Goal: Task Accomplishment & Management: Complete application form

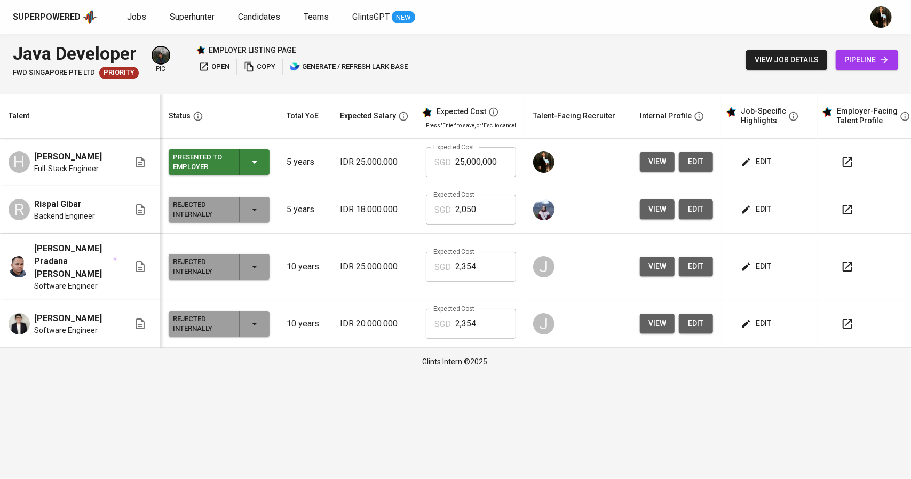
click at [655, 160] on span "view" at bounding box center [658, 161] width 18 height 13
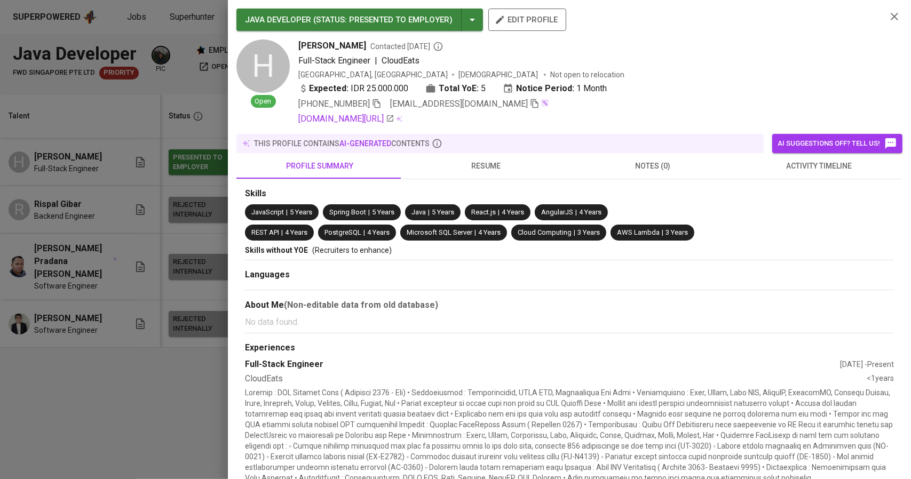
click at [530, 105] on icon "button" at bounding box center [535, 104] width 10 height 10
click at [176, 254] on div at bounding box center [455, 239] width 911 height 479
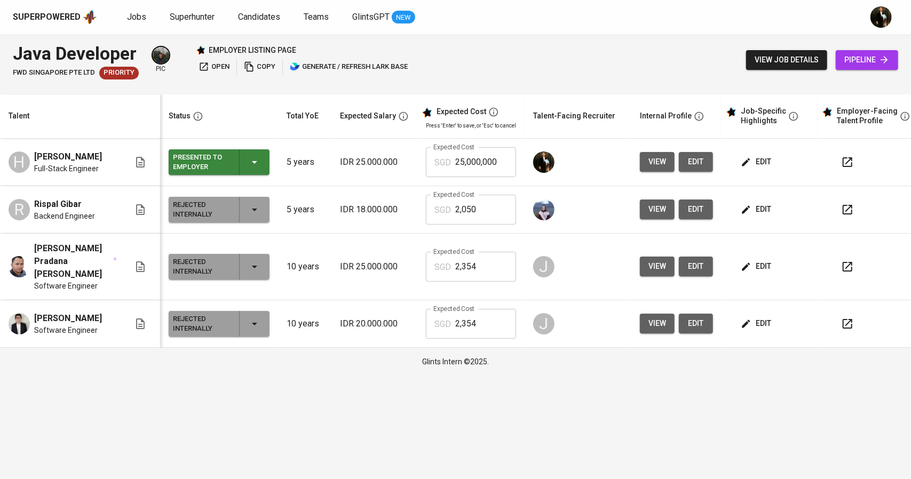
click at [866, 60] on span "pipeline" at bounding box center [866, 59] width 45 height 13
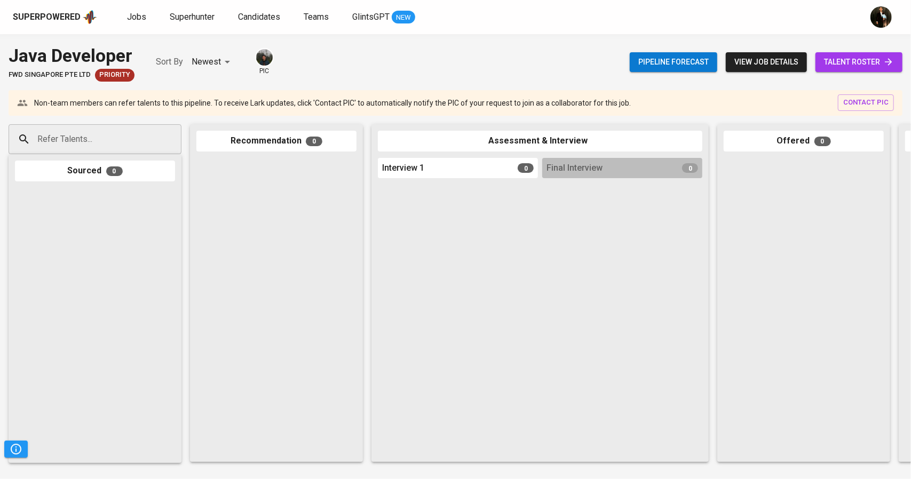
click at [86, 133] on input "Refer Talents..." at bounding box center [91, 139] width 112 height 20
paste input "[EMAIL_ADDRESS][DOMAIN_NAME]"
type input "[EMAIL_ADDRESS][DOMAIN_NAME]"
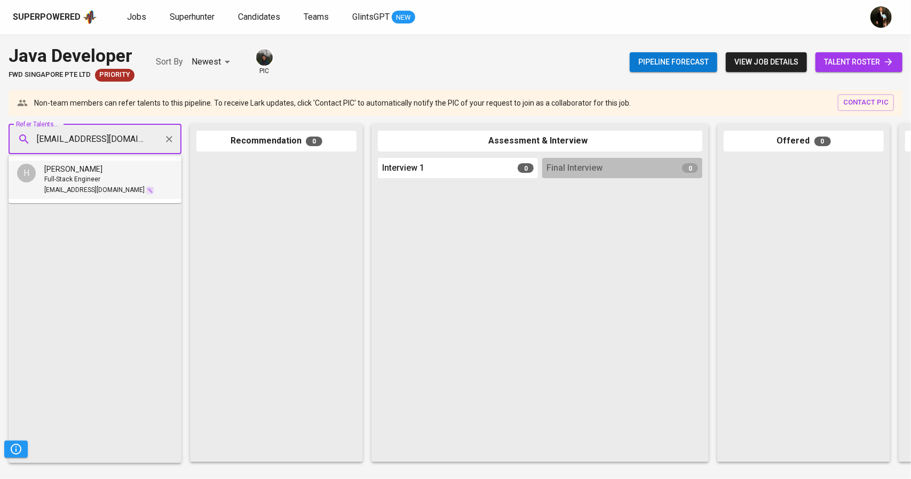
click at [90, 168] on div "[PERSON_NAME]" at bounding box center [99, 169] width 110 height 11
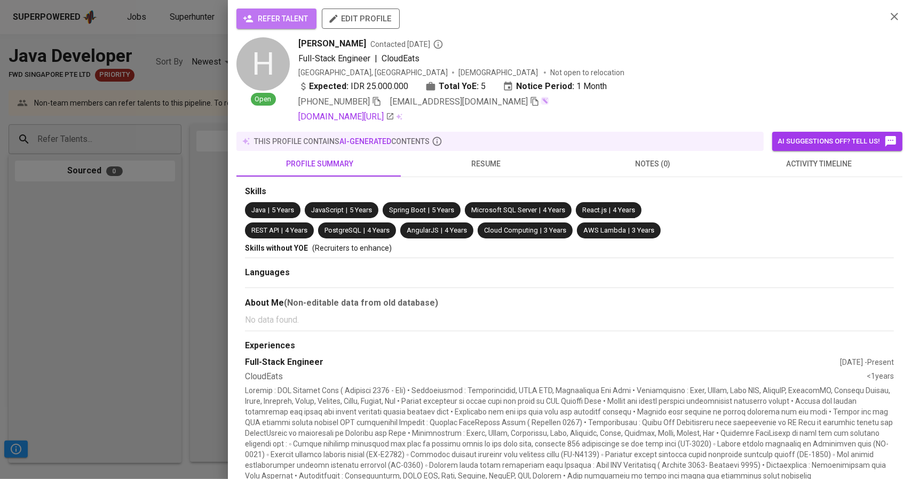
click at [298, 16] on span "refer talent" at bounding box center [276, 18] width 63 height 13
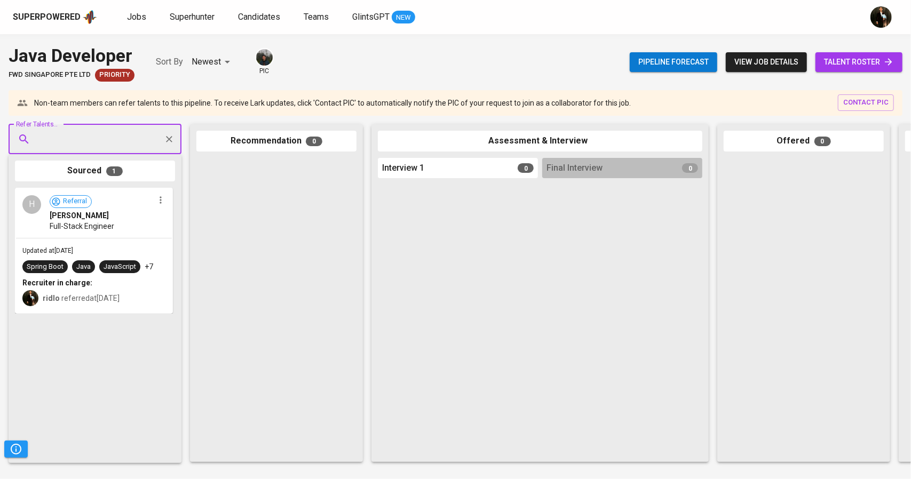
click at [848, 70] on link "talent roster" at bounding box center [859, 62] width 87 height 20
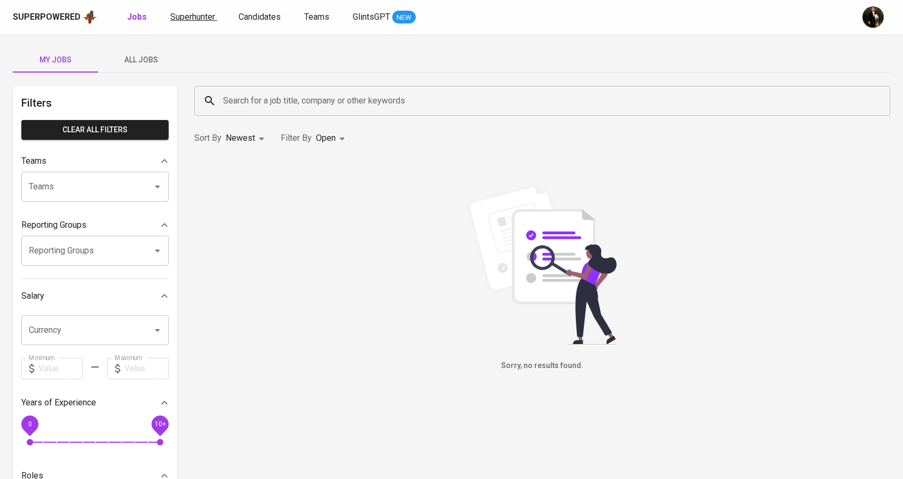
click at [202, 13] on span "Superhunter" at bounding box center [192, 17] width 45 height 10
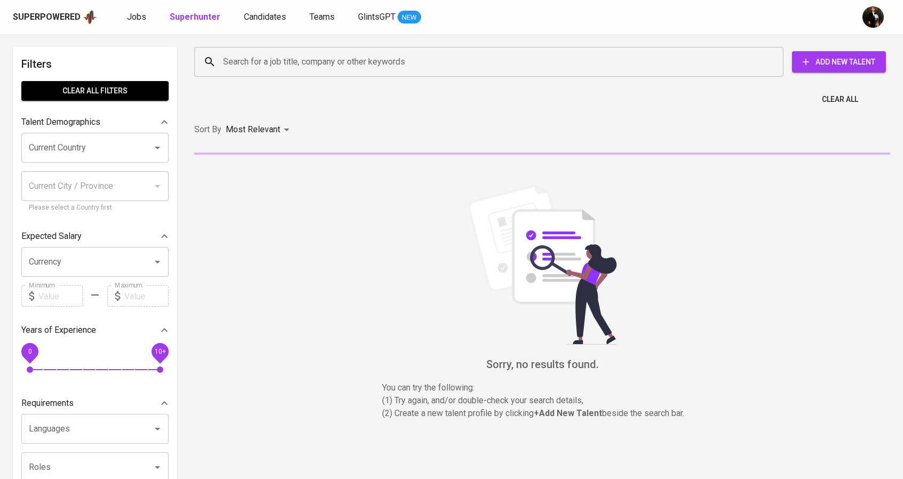
click at [270, 54] on input "Search for a job title, company or other keywords" at bounding box center [491, 62] width 542 height 20
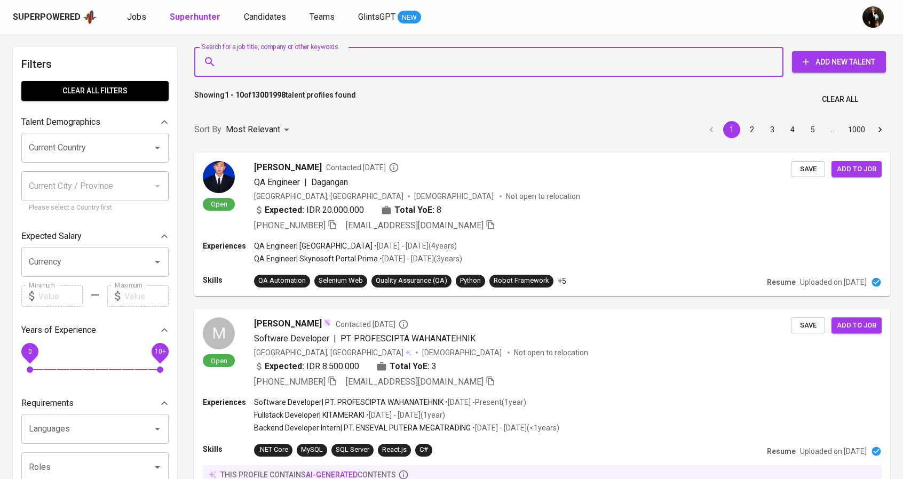
paste input "[PERSON_NAME]"
type input "[PERSON_NAME]"
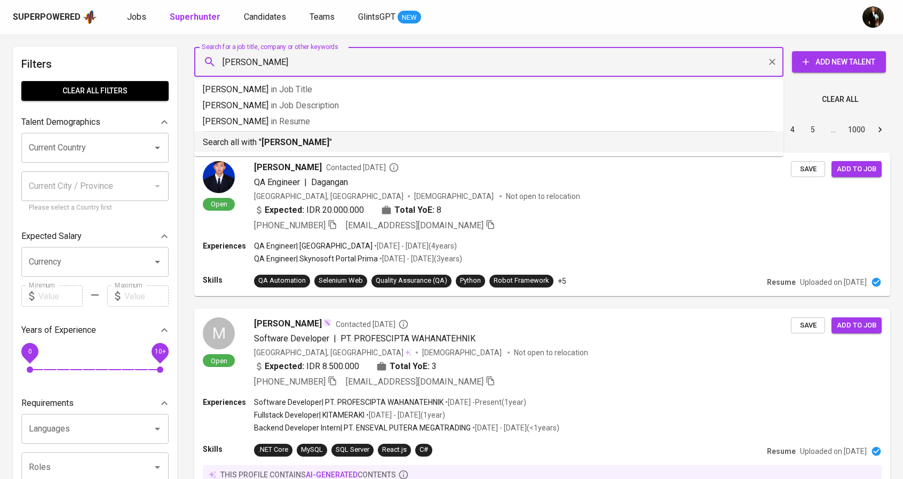
click at [319, 141] on b "[PERSON_NAME]" at bounding box center [296, 142] width 68 height 10
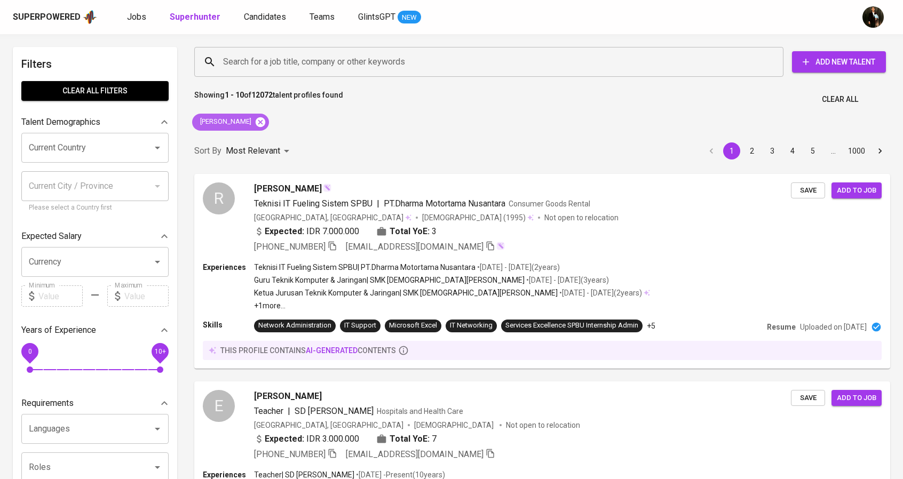
click at [260, 117] on icon at bounding box center [261, 122] width 12 height 12
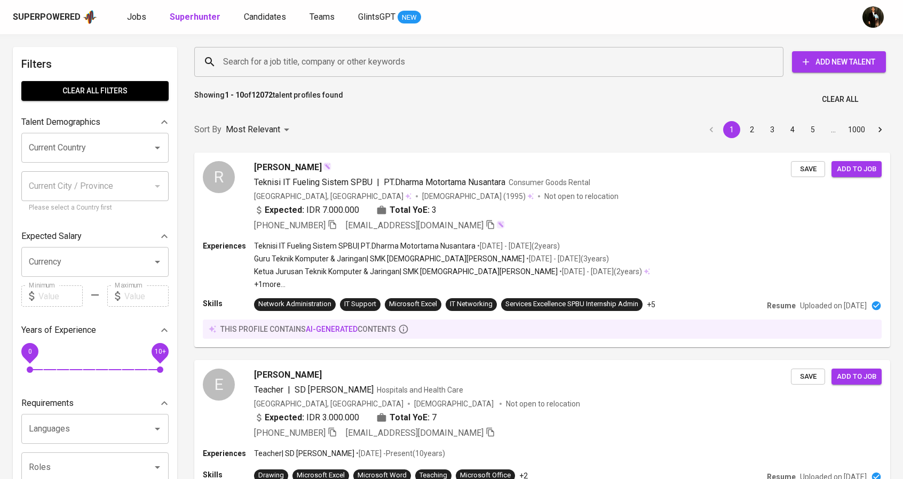
click at [280, 57] on input "Search for a job title, company or other keywords" at bounding box center [491, 62] width 542 height 20
paste input "[EMAIL_ADDRESS][DOMAIN_NAME]"
type input "[EMAIL_ADDRESS][DOMAIN_NAME]"
click at [276, 62] on input "[EMAIL_ADDRESS][DOMAIN_NAME]" at bounding box center [491, 62] width 542 height 20
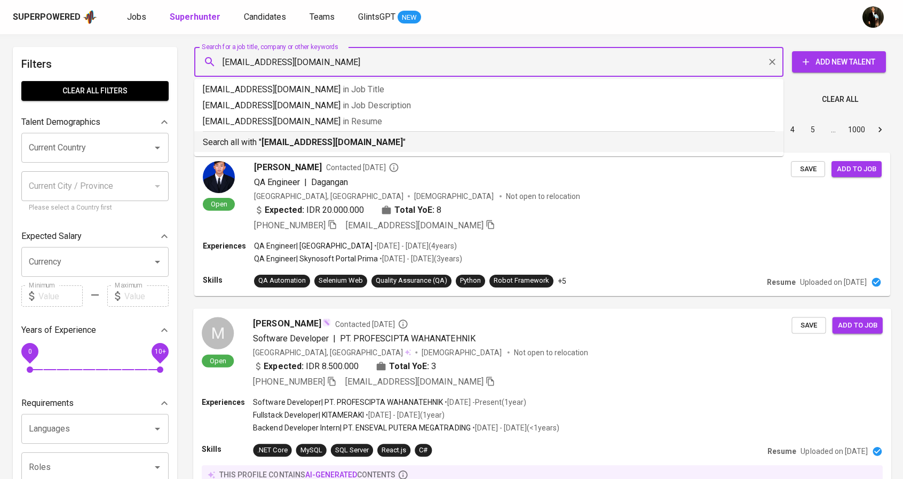
click at [380, 149] on li "Search all with " [EMAIL_ADDRESS][DOMAIN_NAME] "" at bounding box center [488, 141] width 589 height 21
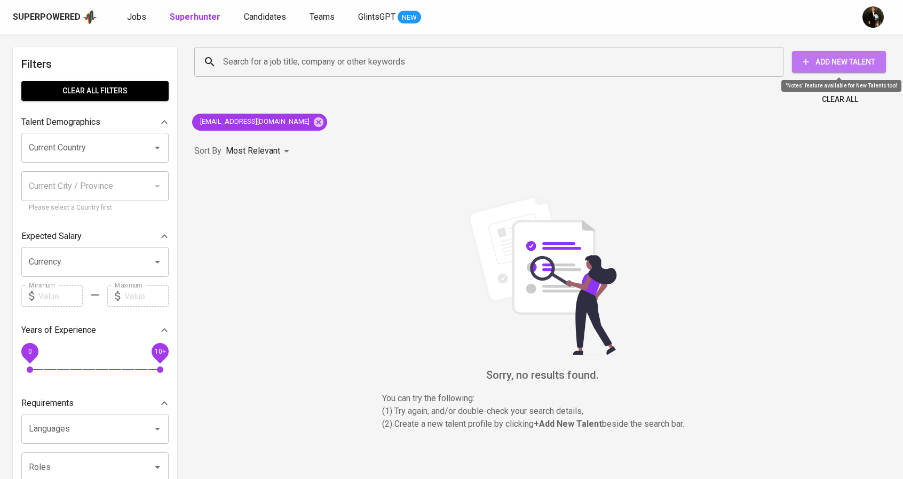
click at [834, 57] on span "Add New Talent" at bounding box center [839, 62] width 77 height 13
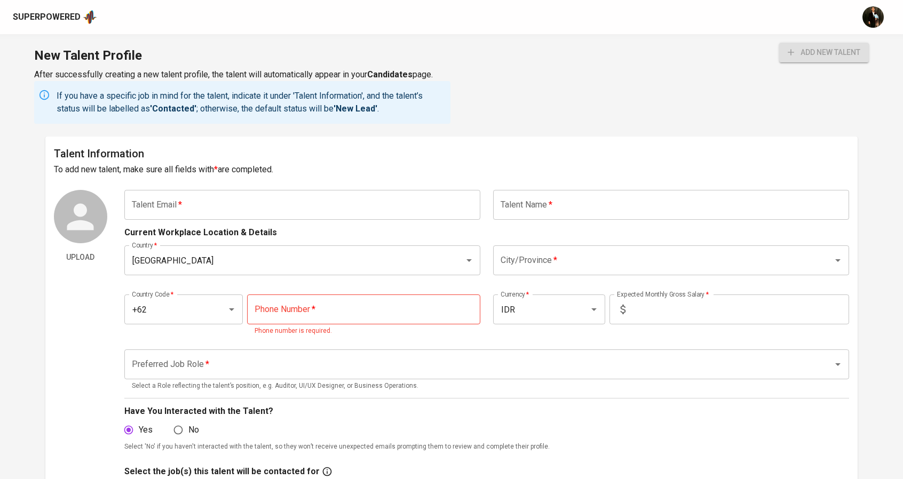
click at [408, 204] on input "text" at bounding box center [302, 205] width 356 height 30
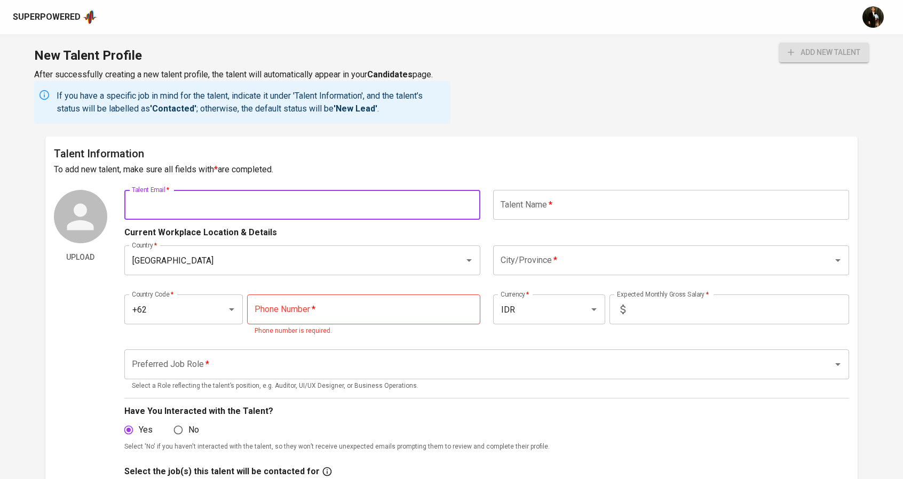
paste input "[EMAIL_ADDRESS][DOMAIN_NAME]"
type input "[EMAIL_ADDRESS][DOMAIN_NAME]"
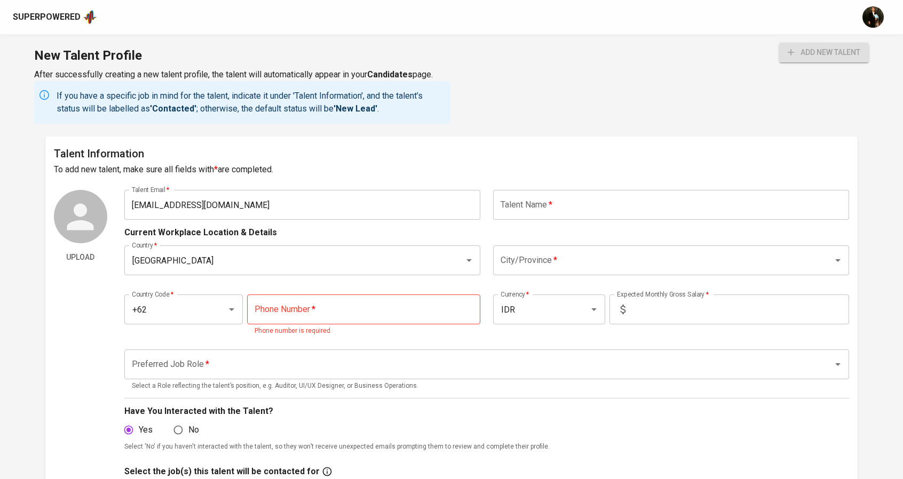
click at [505, 154] on h6 "Talent Information" at bounding box center [452, 153] width 796 height 17
click at [535, 196] on input "text" at bounding box center [671, 205] width 356 height 30
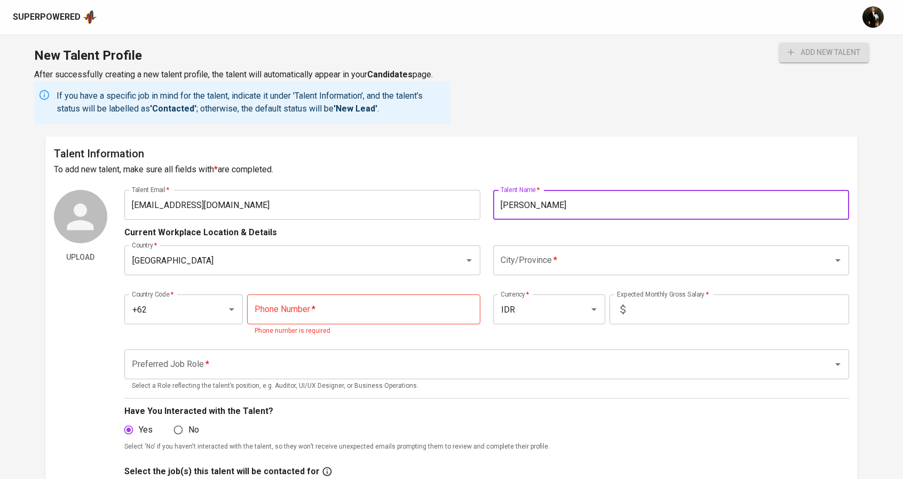
type input "[PERSON_NAME]"
click at [327, 311] on input "tel" at bounding box center [363, 310] width 233 height 30
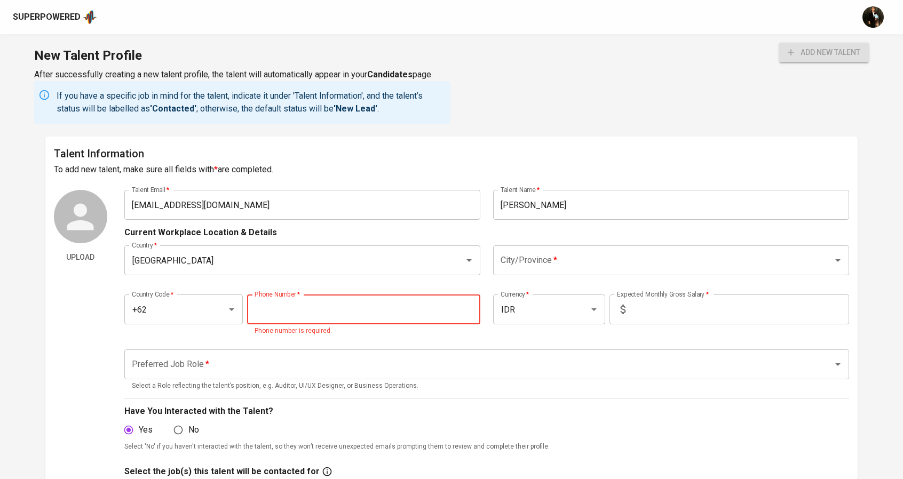
paste input "285523571695"
click at [262, 308] on input "285523571695" at bounding box center [363, 310] width 233 height 30
type input "[PHONE_NUMBER]"
click at [639, 308] on input "text" at bounding box center [739, 310] width 219 height 30
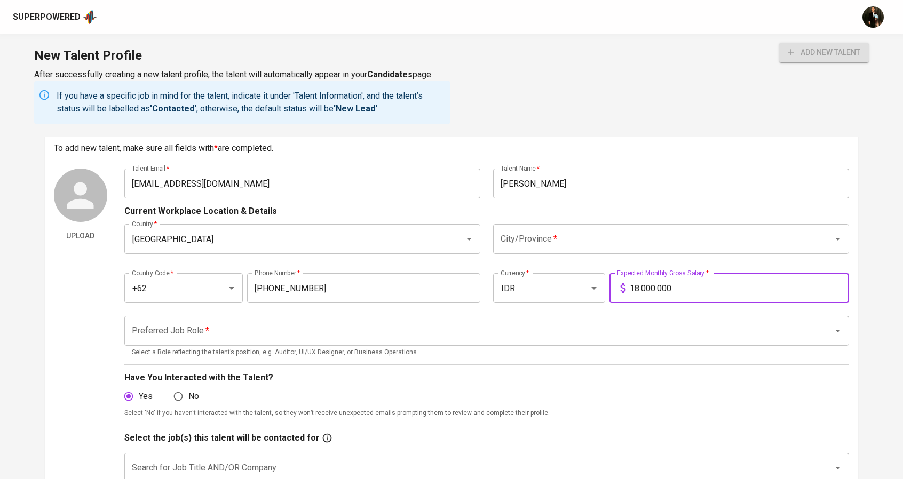
scroll to position [53, 0]
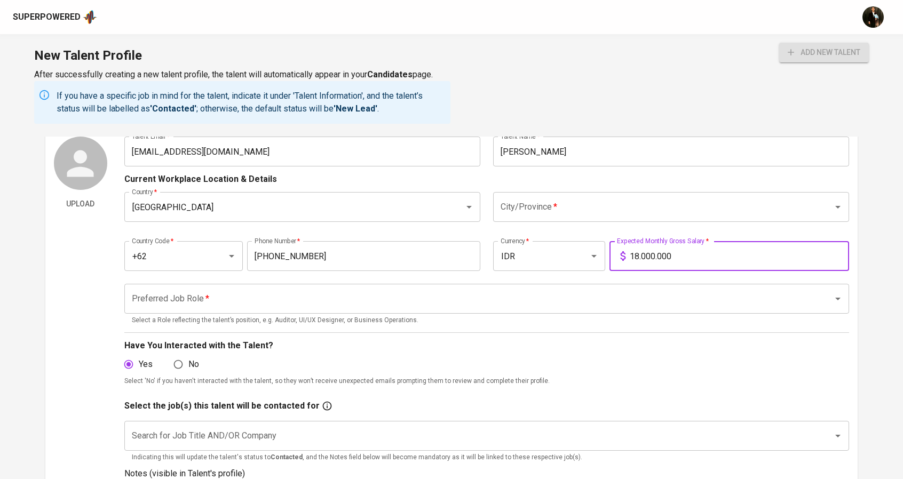
type input "18.000.000"
click at [298, 295] on input "Preferred Job Role   *" at bounding box center [472, 299] width 686 height 20
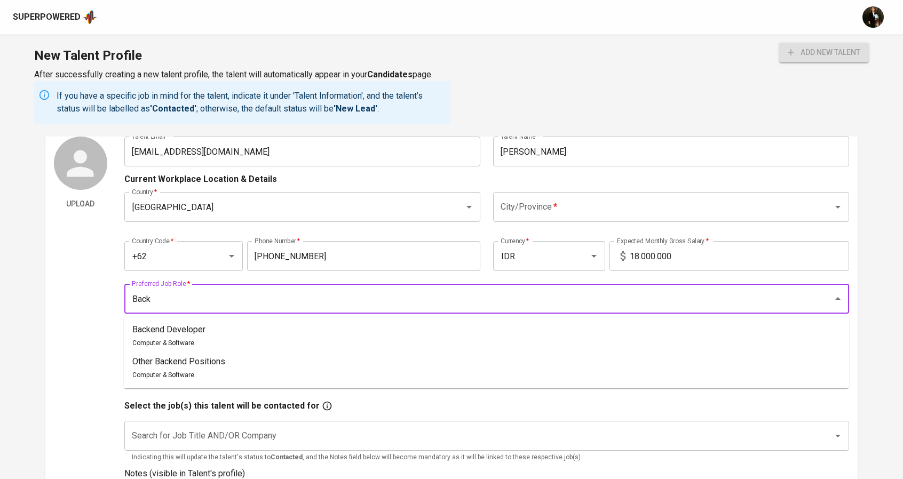
click at [232, 330] on li "Backend Developer Computer & Software" at bounding box center [486, 336] width 725 height 32
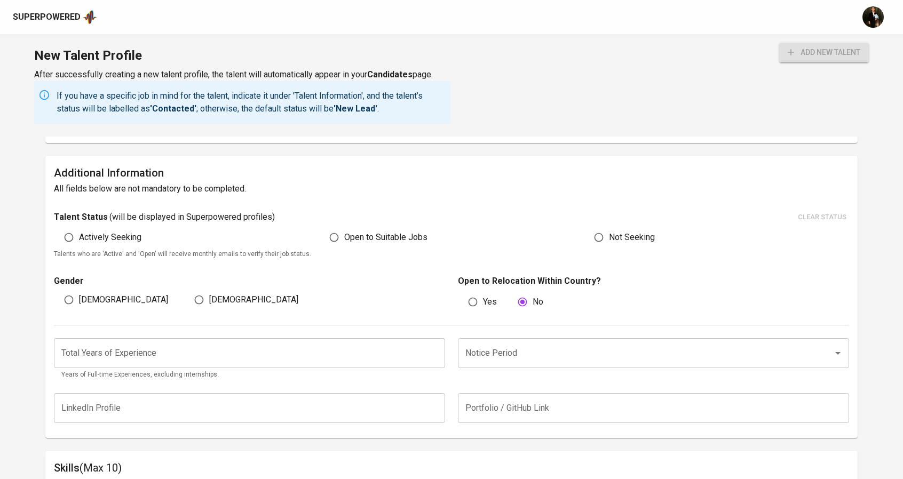
scroll to position [506, 0]
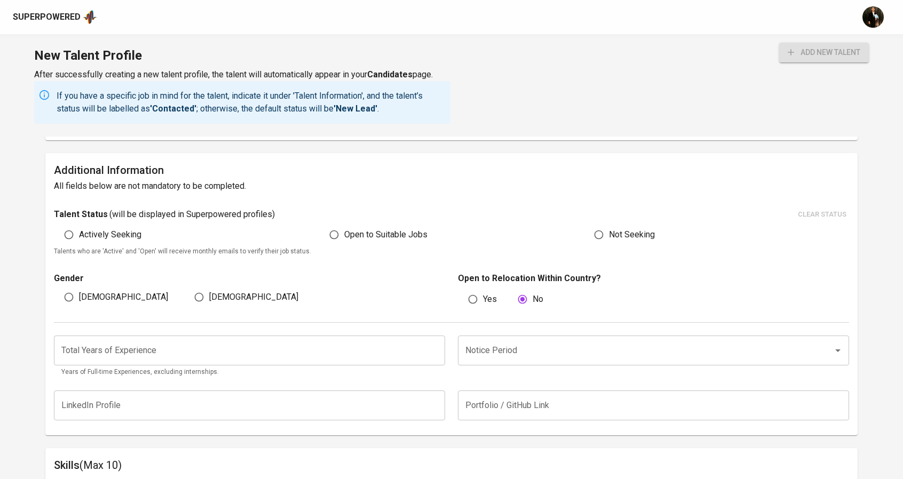
type input "Backend Developer"
click at [342, 237] on input "Open to Suitable Jobs" at bounding box center [334, 235] width 20 height 20
radio input "true"
click at [94, 296] on span "[DEMOGRAPHIC_DATA]" at bounding box center [123, 297] width 89 height 13
click at [79, 296] on input "[DEMOGRAPHIC_DATA]" at bounding box center [69, 297] width 20 height 20
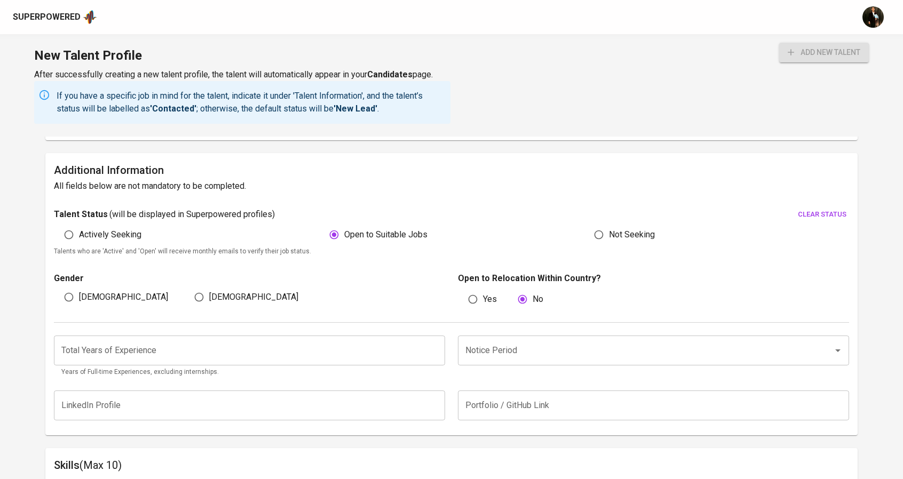
radio input "true"
click at [214, 353] on input "number" at bounding box center [249, 351] width 391 height 30
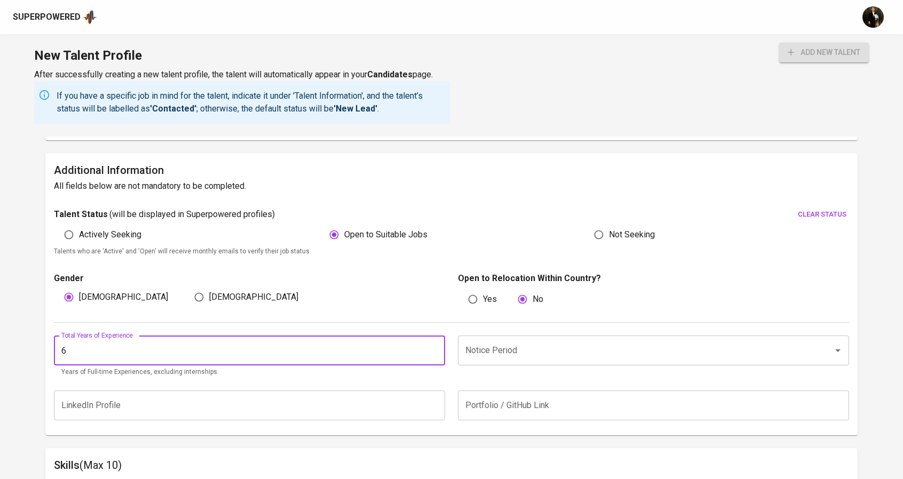
type input "6"
click at [568, 349] on input "Notice Period" at bounding box center [639, 351] width 352 height 20
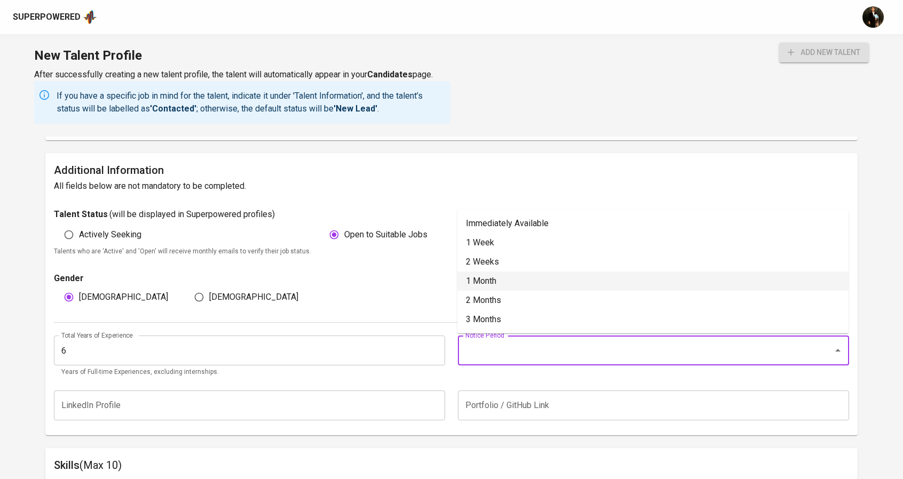
click at [507, 276] on li "1 Month" at bounding box center [652, 281] width 391 height 19
type input "1 Month"
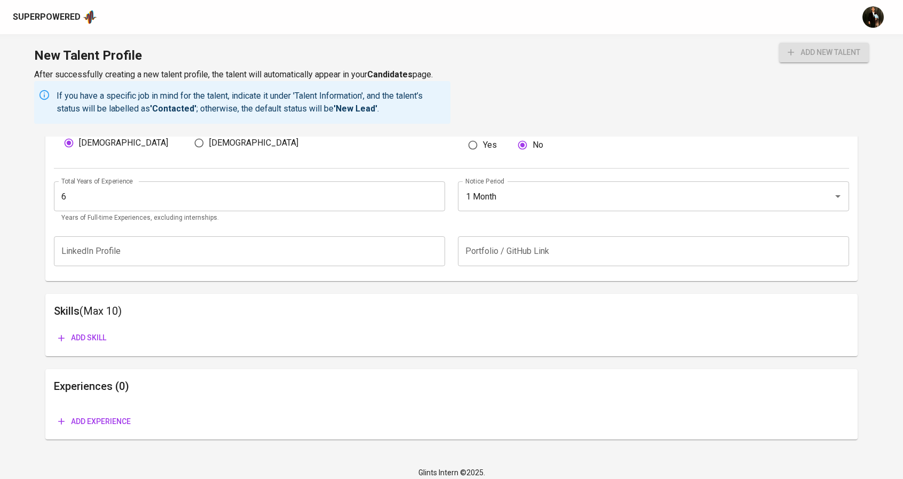
scroll to position [668, 0]
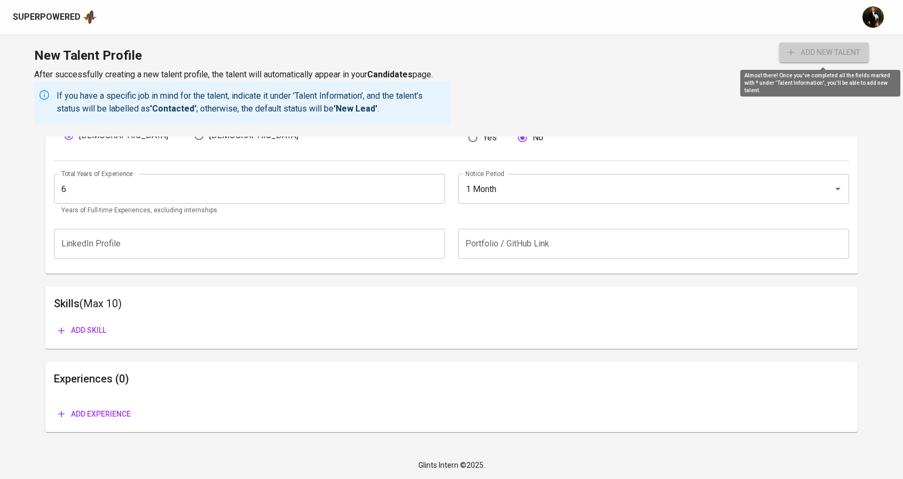
click at [824, 43] on button "add new talent" at bounding box center [824, 53] width 90 height 20
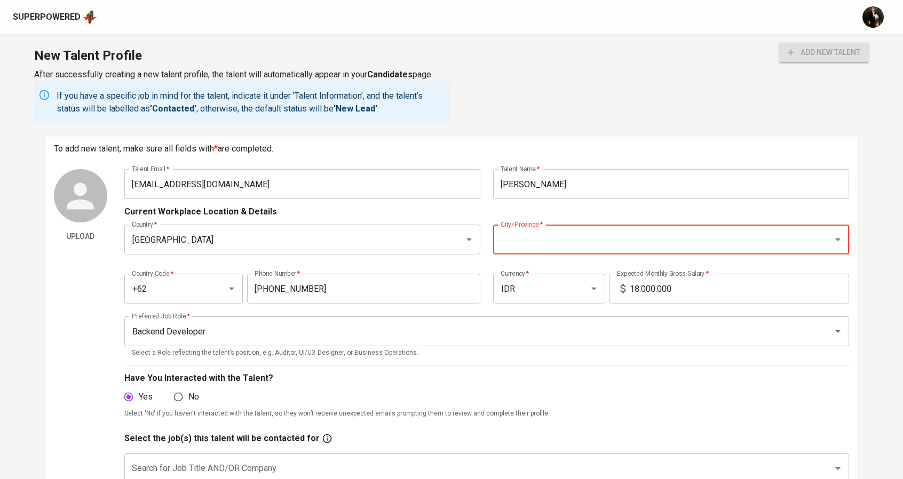
click at [556, 228] on div "City/Province *" at bounding box center [671, 240] width 356 height 30
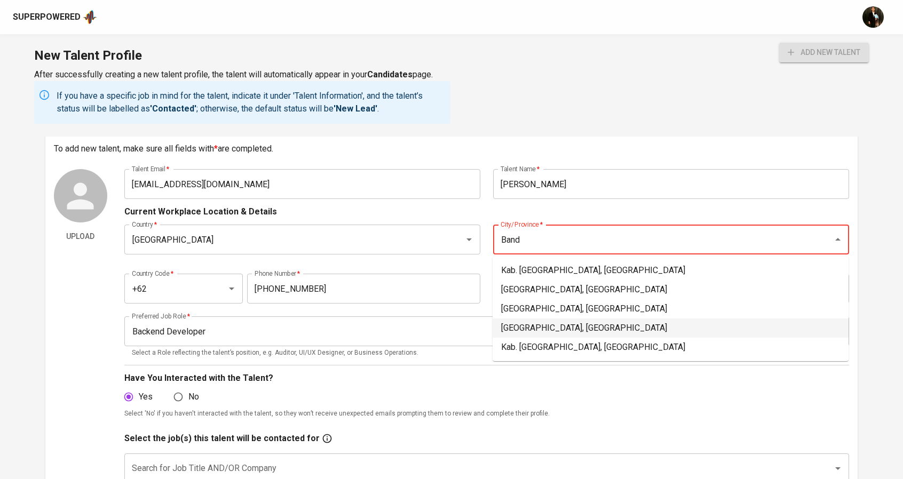
click at [544, 326] on li "[GEOGRAPHIC_DATA], [GEOGRAPHIC_DATA]" at bounding box center [671, 328] width 356 height 19
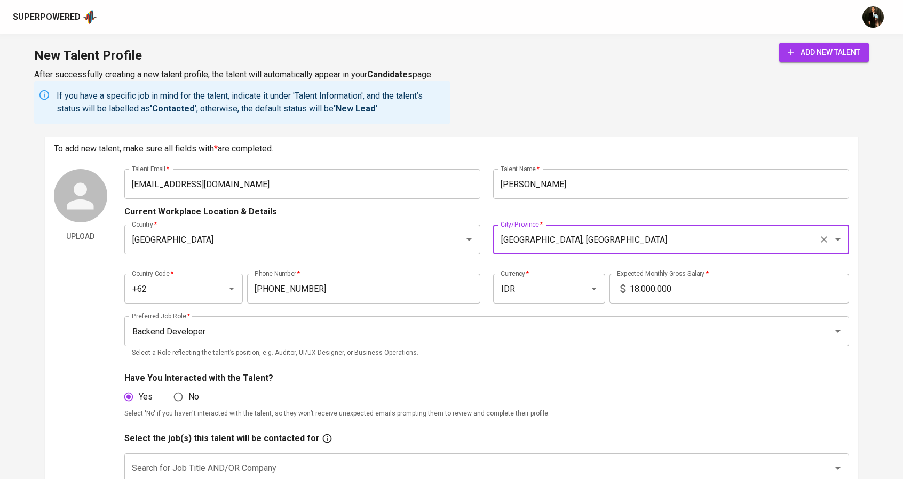
type input "[GEOGRAPHIC_DATA], [GEOGRAPHIC_DATA]"
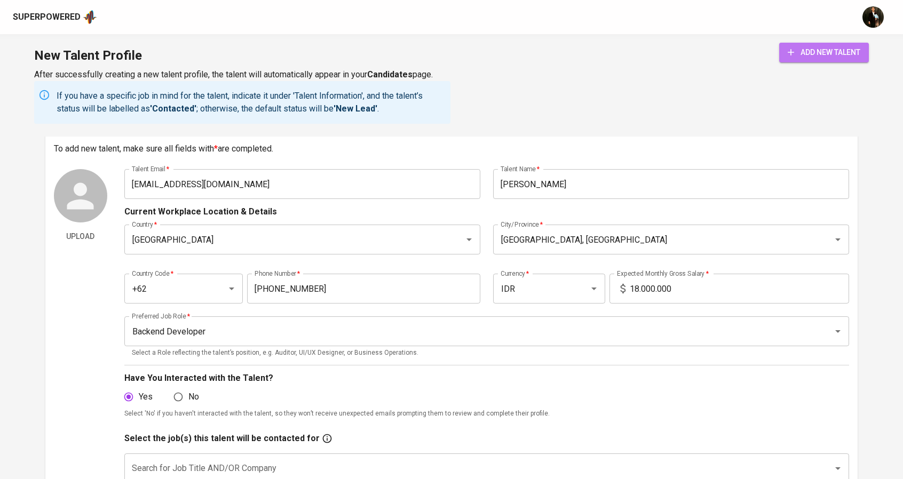
click at [817, 53] on span "add new talent" at bounding box center [824, 52] width 73 height 13
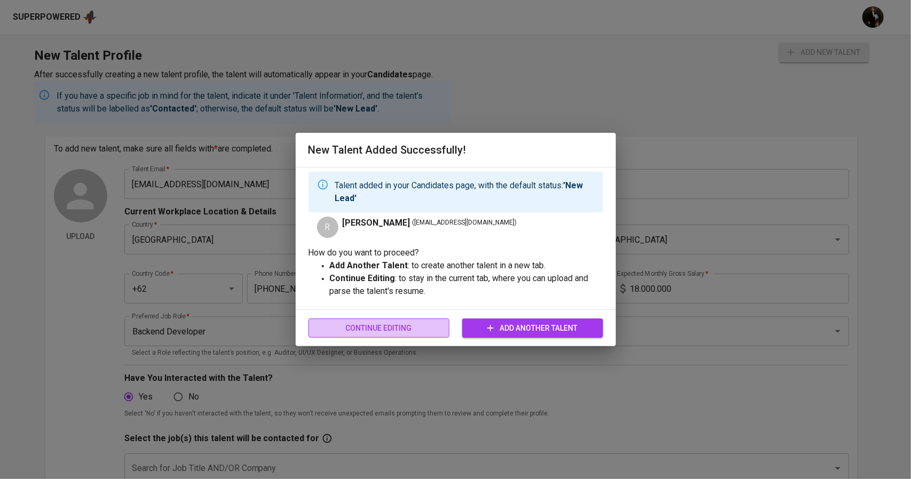
click at [423, 334] on span "Continue Editing" at bounding box center [379, 328] width 124 height 13
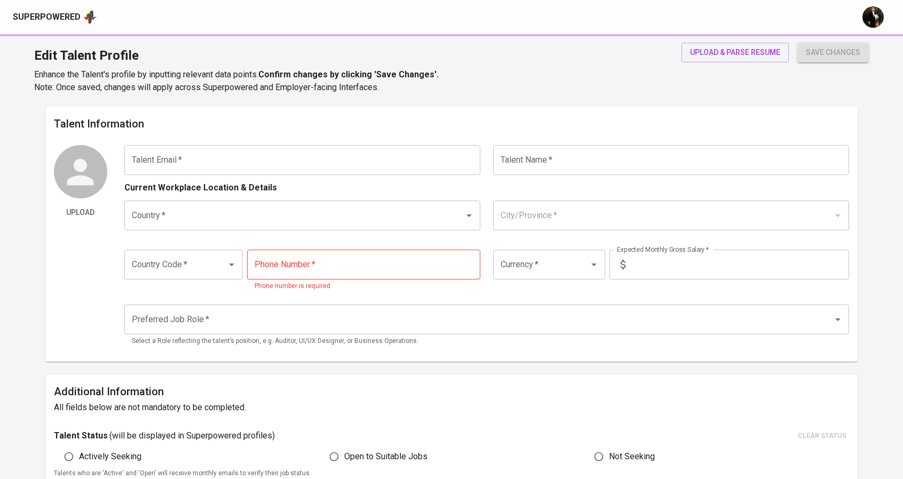
type input "[EMAIL_ADDRESS][DOMAIN_NAME]"
type input "[PERSON_NAME]"
type input "[GEOGRAPHIC_DATA]"
type input "[GEOGRAPHIC_DATA], [GEOGRAPHIC_DATA]"
type input "+62"
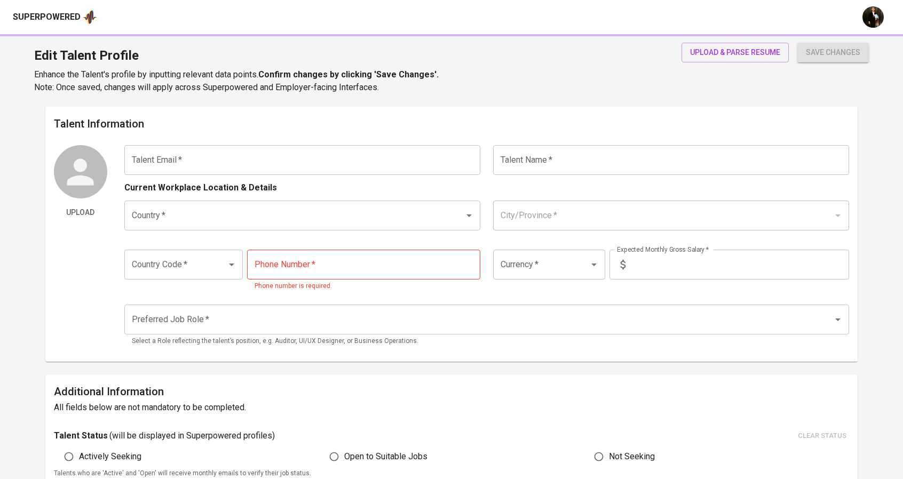
type input "[PHONE_NUMBER]"
type input "IDR"
type input "Backend Developer"
radio input "true"
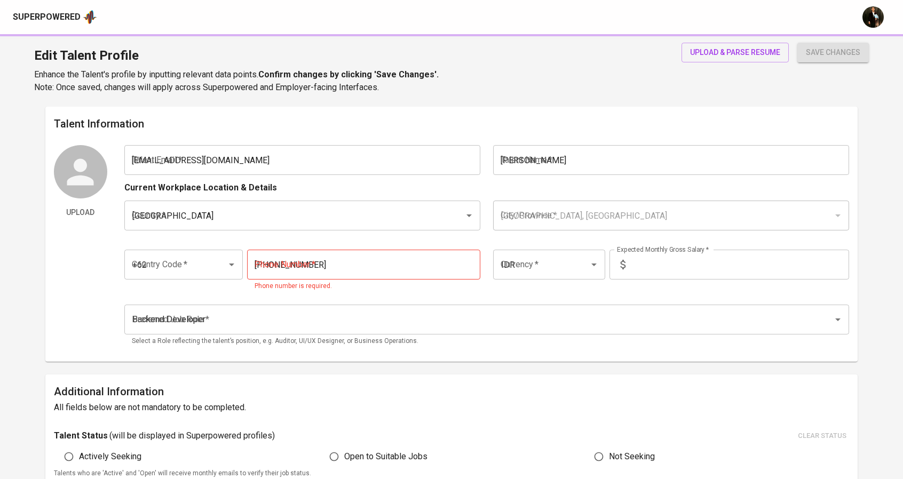
radio input "true"
type input "6"
type input "1 Month"
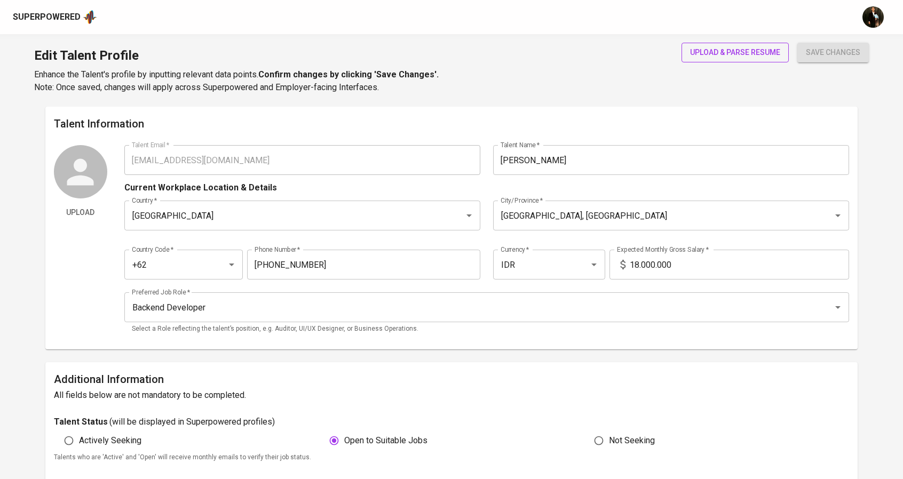
click at [719, 51] on span "upload & parse resume" at bounding box center [735, 52] width 90 height 13
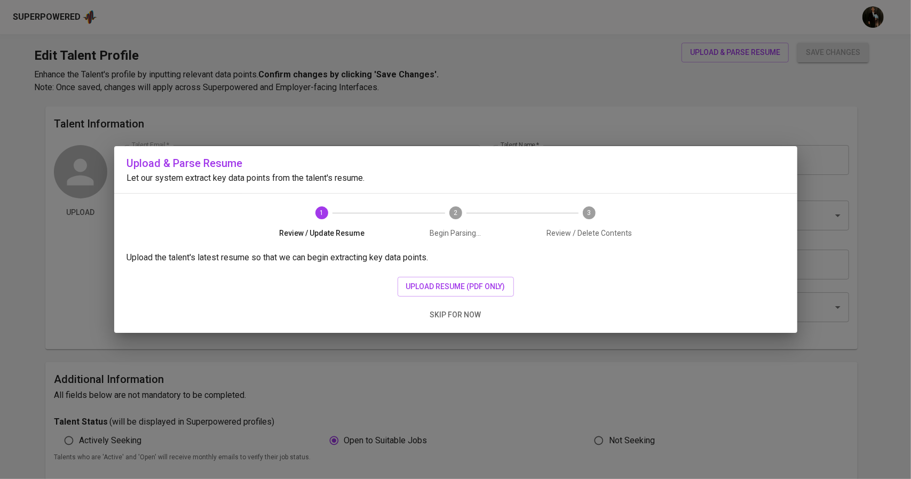
click at [442, 303] on div "Upload the talent's latest resume so that we can begin extracting key data poin…" at bounding box center [455, 292] width 683 height 82
click at [461, 289] on span "upload resume (pdf only)" at bounding box center [455, 286] width 99 height 13
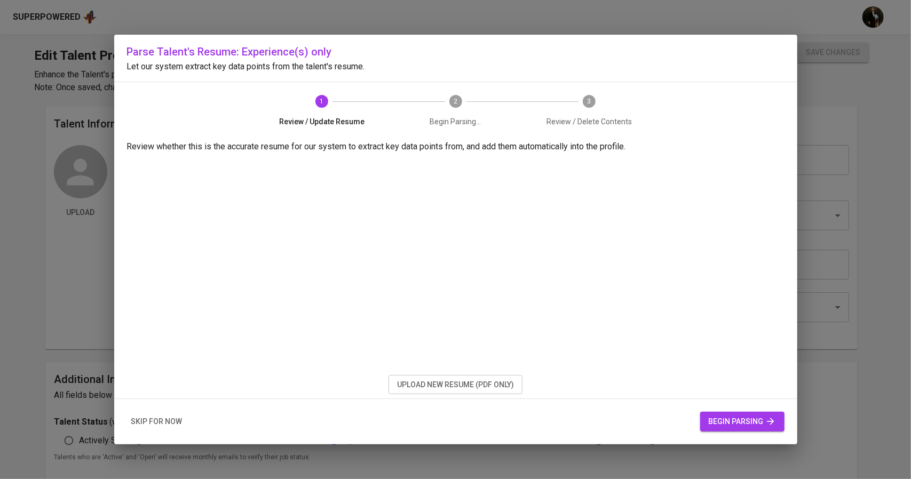
click at [726, 418] on span "begin parsing" at bounding box center [742, 421] width 67 height 13
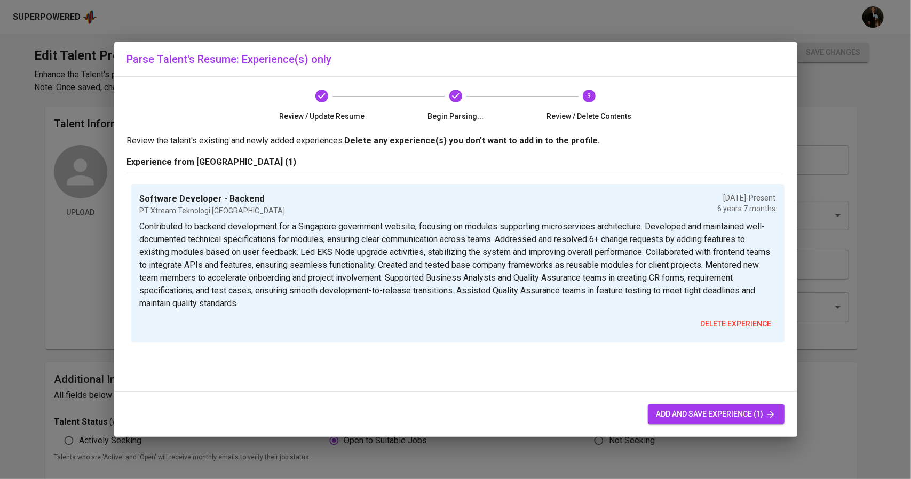
click at [692, 417] on span "add and save experience (1)" at bounding box center [717, 414] width 120 height 13
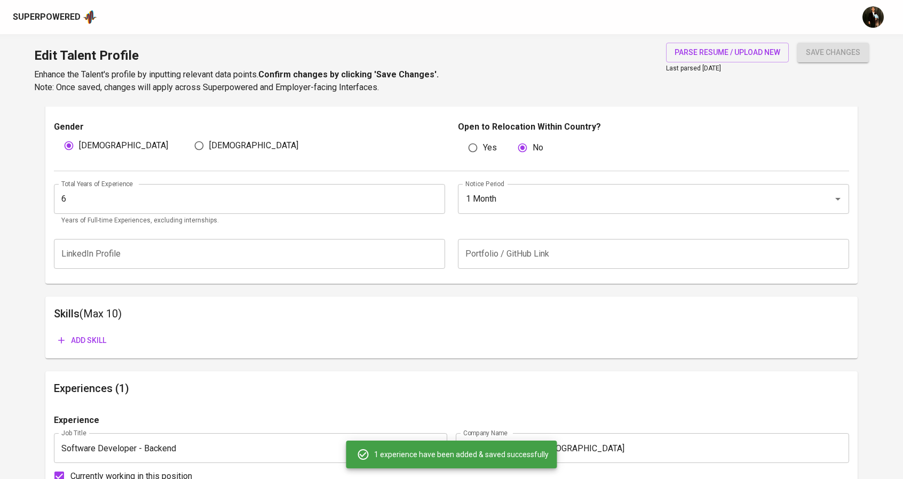
scroll to position [367, 0]
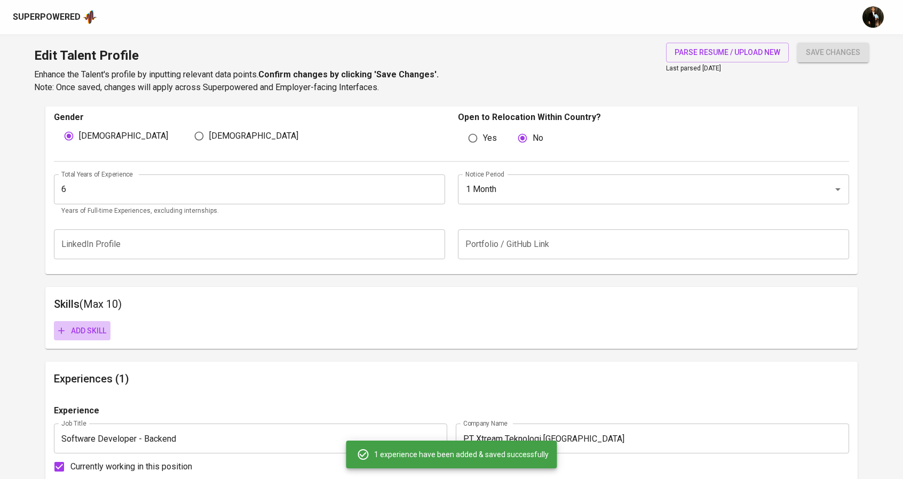
click at [101, 335] on span "Add skill" at bounding box center [82, 331] width 48 height 13
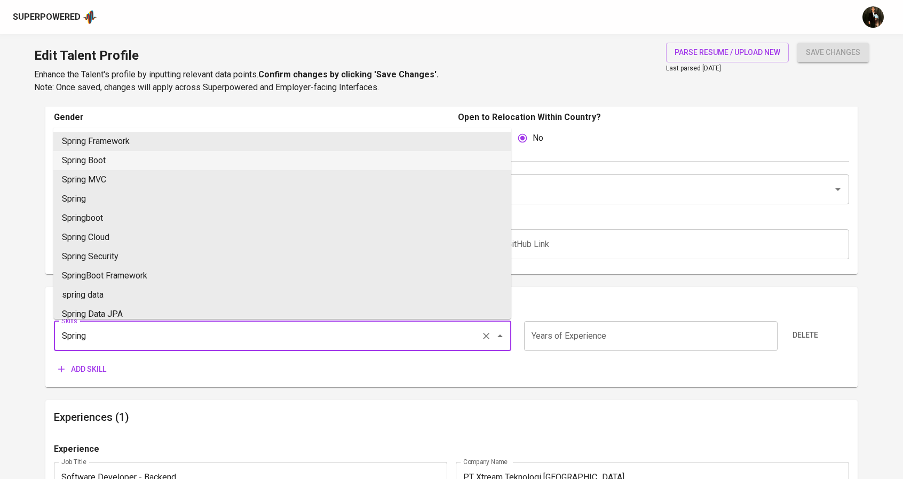
click at [106, 162] on li "Spring Boot" at bounding box center [282, 160] width 458 height 19
type input "Spring Boot"
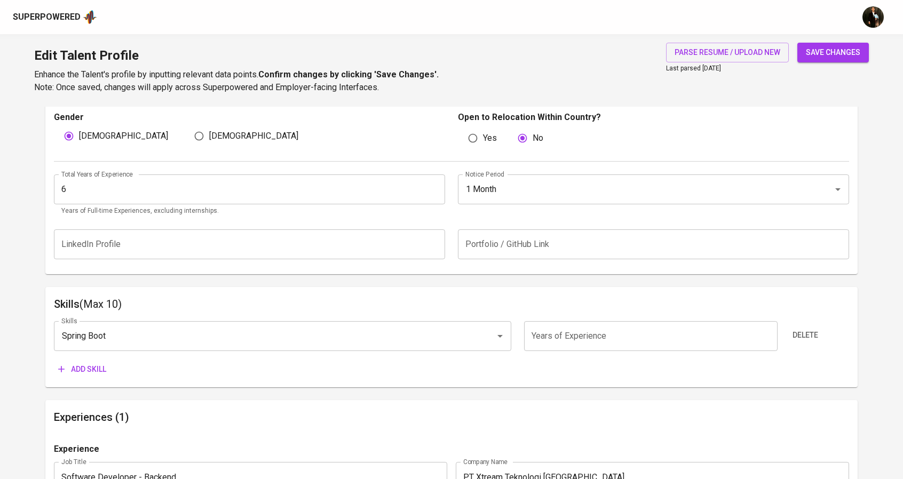
click at [89, 374] on span "Add skill" at bounding box center [82, 369] width 48 height 13
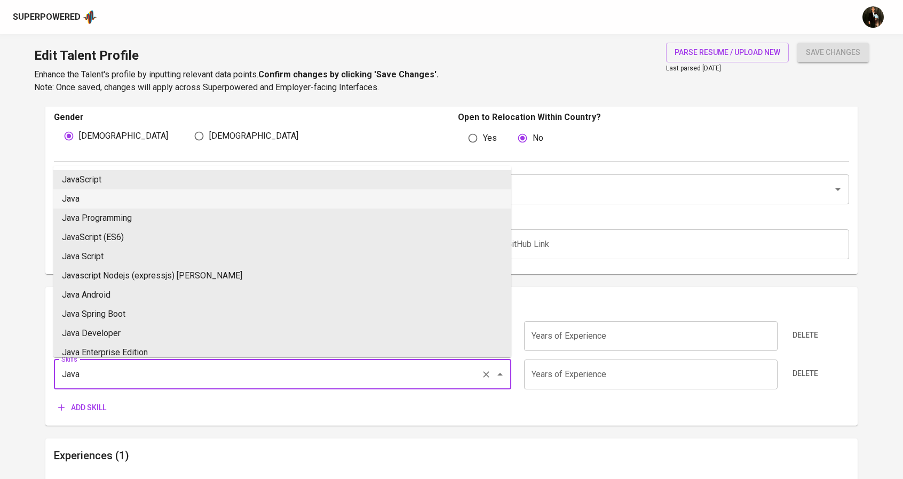
click at [102, 200] on li "Java" at bounding box center [282, 198] width 458 height 19
type input "Java"
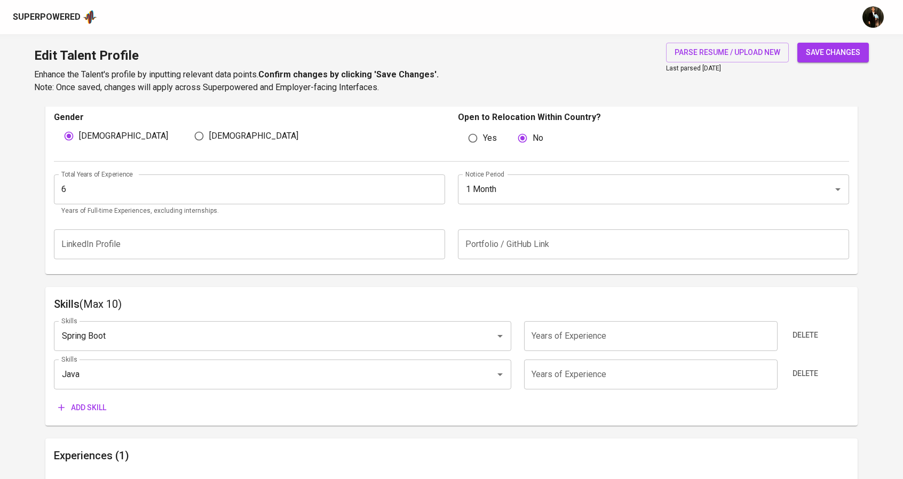
click at [89, 410] on span "Add skill" at bounding box center [82, 407] width 48 height 13
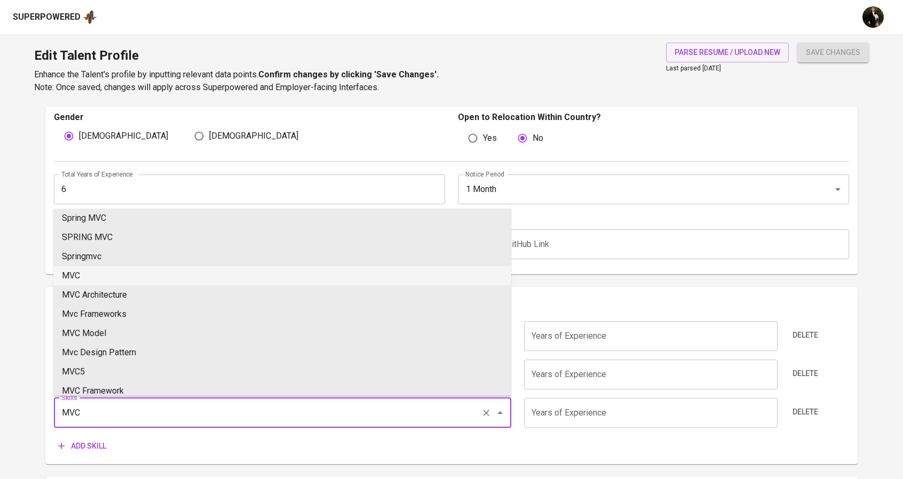
click at [84, 281] on li "MVC" at bounding box center [282, 275] width 458 height 19
type input "MVC"
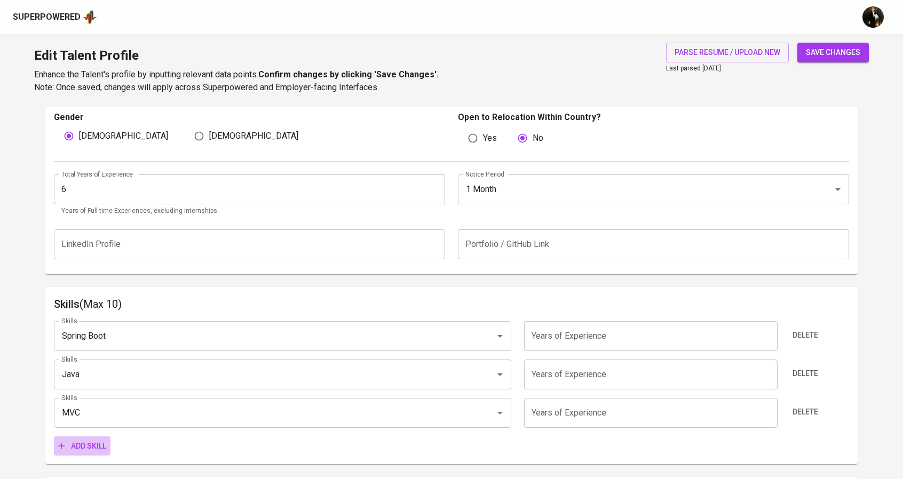
click at [84, 440] on span "Add skill" at bounding box center [82, 446] width 48 height 13
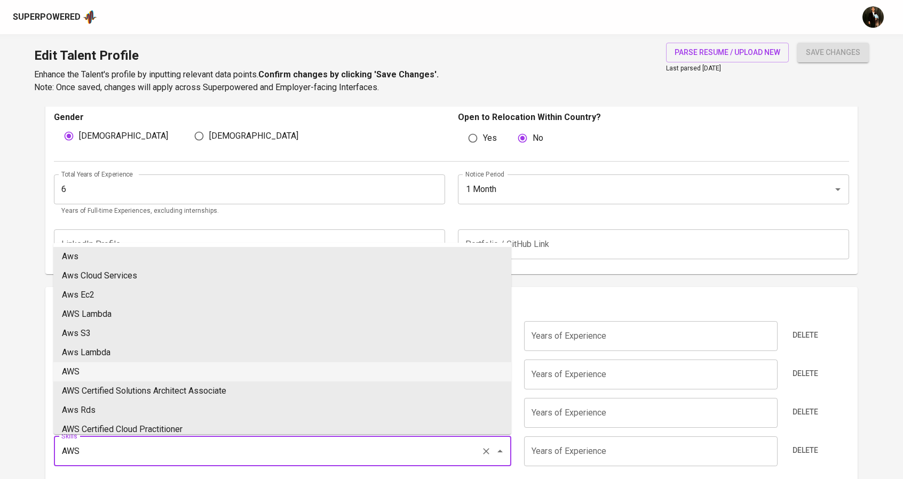
click at [90, 365] on li "AWS" at bounding box center [282, 371] width 458 height 19
type input "AWS"
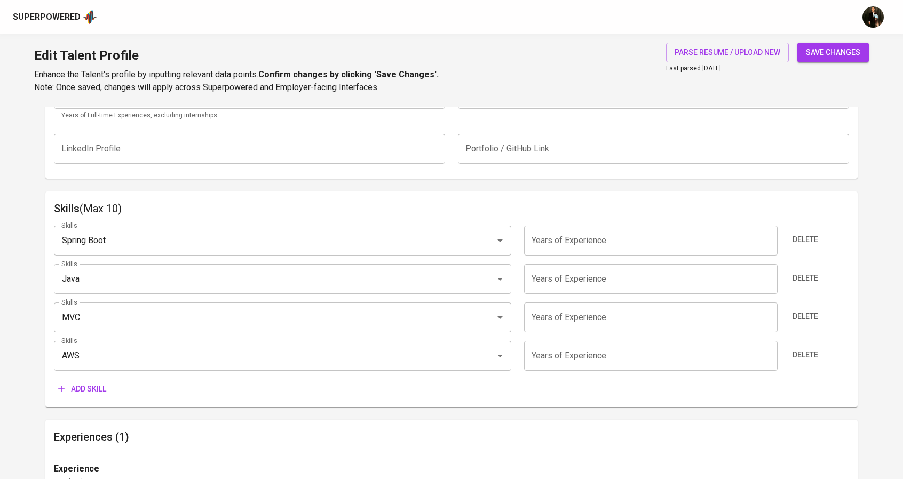
scroll to position [474, 0]
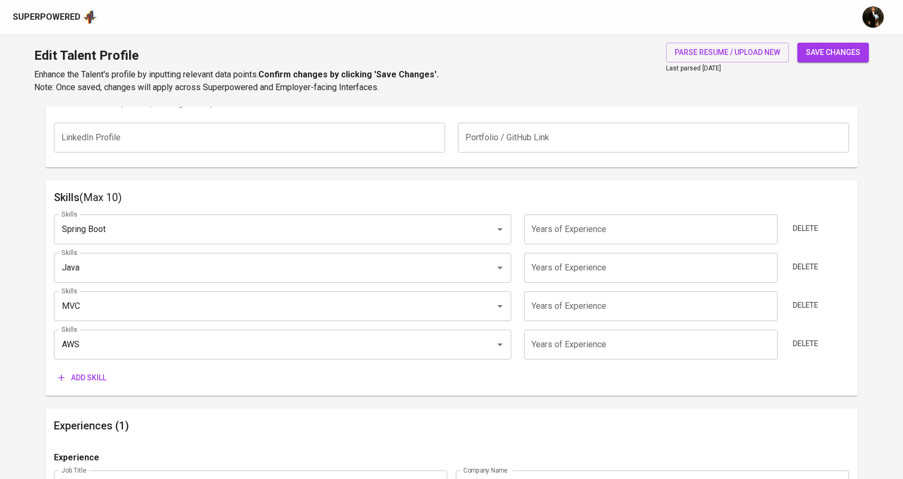
click at [92, 381] on span "Add skill" at bounding box center [82, 377] width 48 height 13
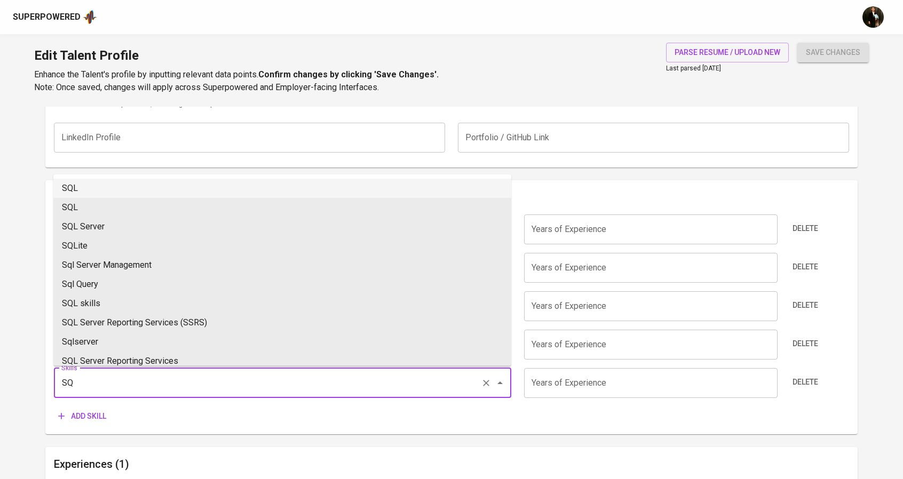
click at [92, 193] on li "SQL" at bounding box center [282, 188] width 458 height 19
type input "SQL"
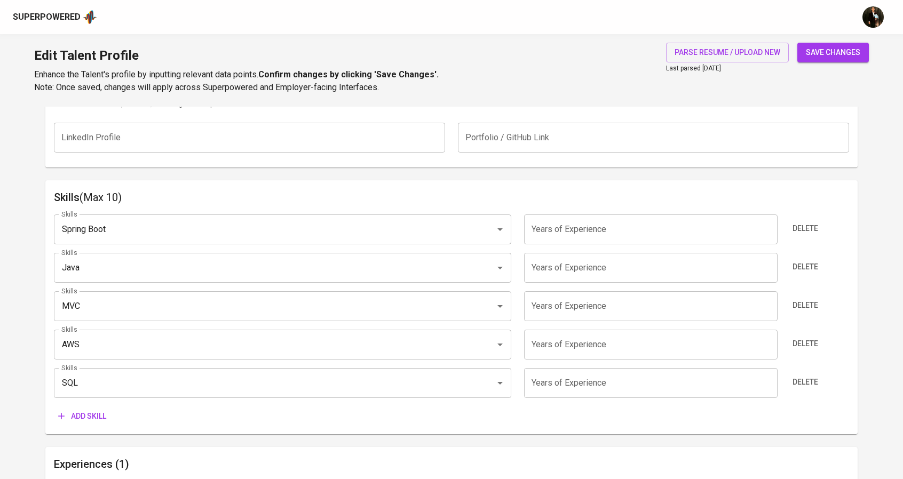
click at [99, 406] on div "Skills Spring Boot Skills Years of Experience Years of Experience Delete Skills…" at bounding box center [452, 316] width 796 height 220
click at [98, 412] on span "Add skill" at bounding box center [82, 416] width 48 height 13
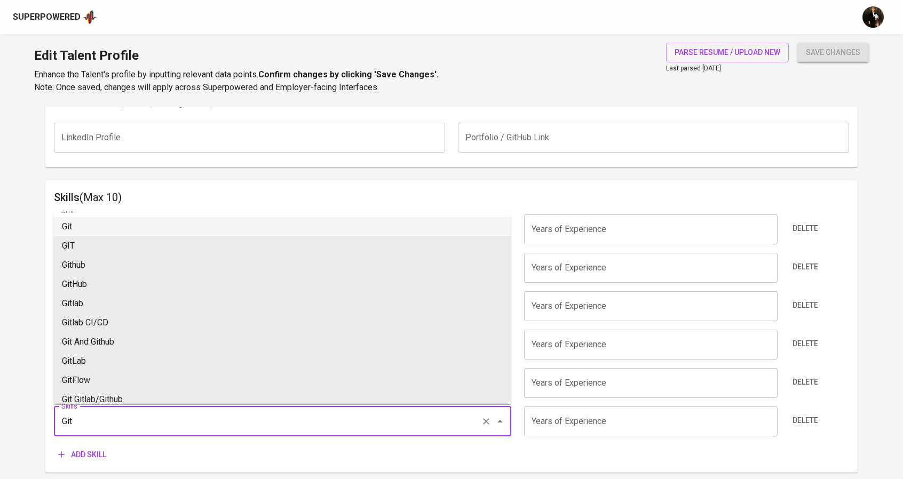
click at [109, 225] on li "Git" at bounding box center [282, 226] width 458 height 19
type input "Git"
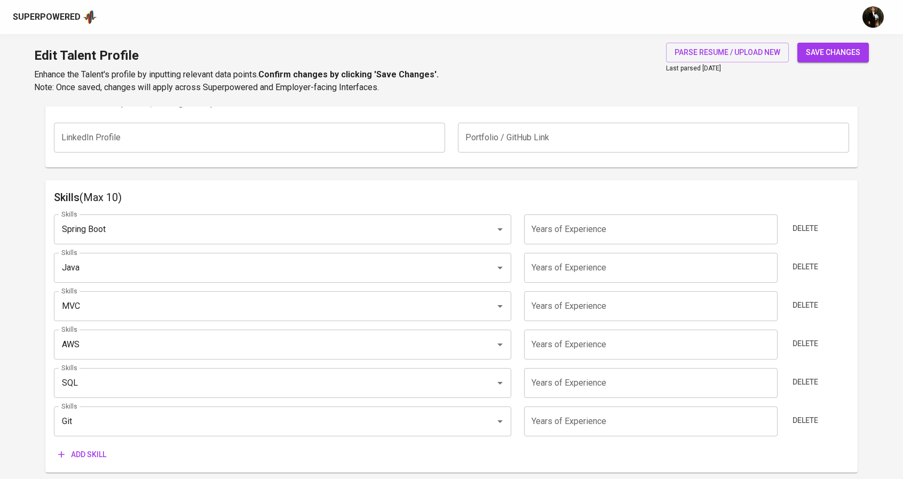
click at [574, 338] on input "number" at bounding box center [651, 345] width 254 height 30
type input "3"
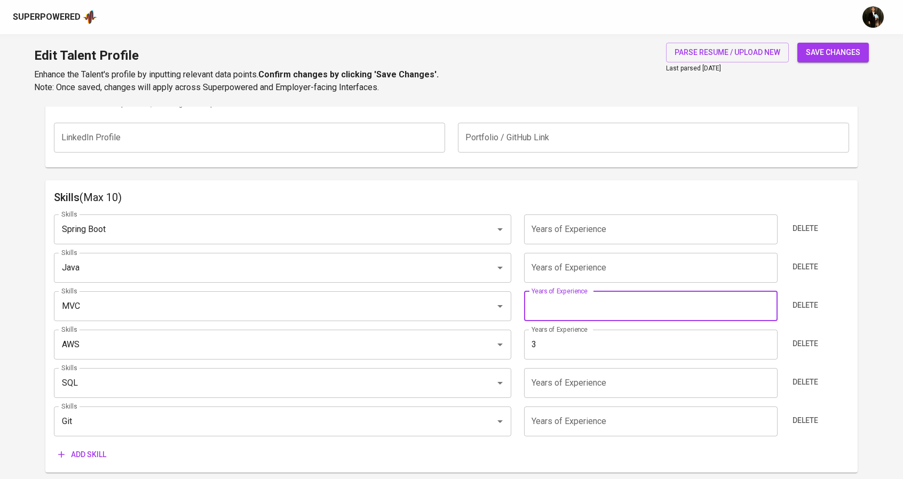
click at [581, 310] on input "number" at bounding box center [651, 306] width 254 height 30
type input "3"
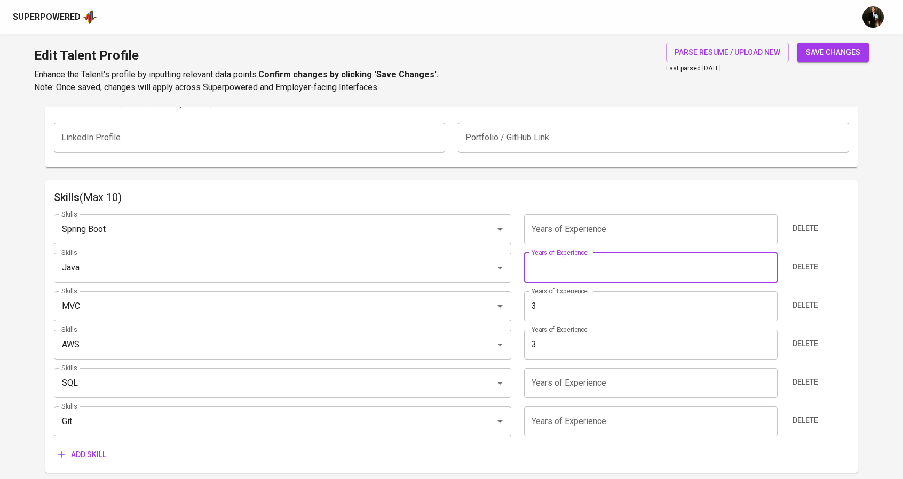
click at [571, 270] on input "number" at bounding box center [651, 268] width 254 height 30
drag, startPoint x: 564, startPoint y: 271, endPoint x: 496, endPoint y: 266, distance: 67.4
click at [496, 266] on div "Skills Java Skills Years of Experience 5 Years of Experience Delete" at bounding box center [452, 268] width 796 height 30
type input "6"
click at [564, 230] on input "number" at bounding box center [651, 230] width 254 height 30
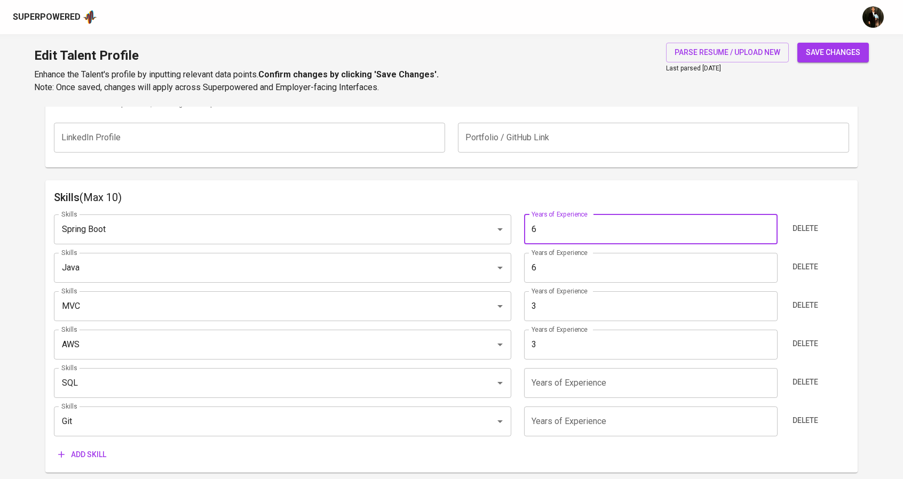
type input "6"
click at [555, 379] on input "number" at bounding box center [651, 383] width 254 height 30
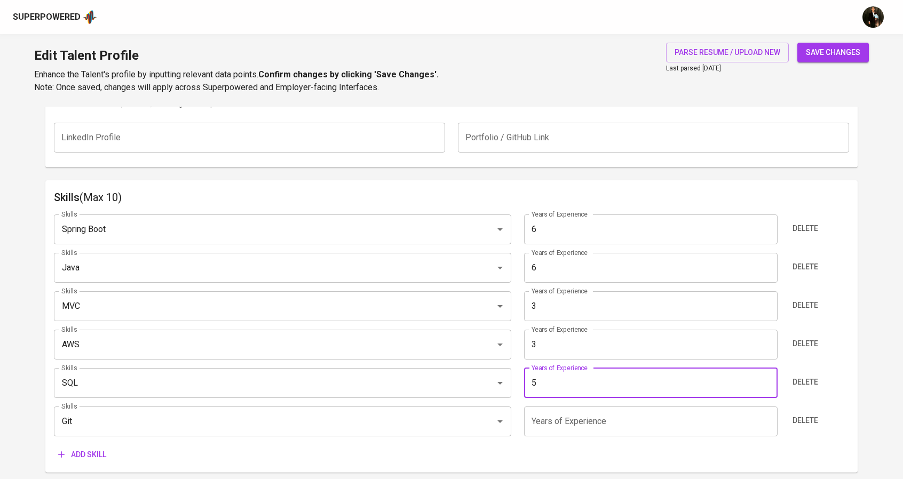
type input "5"
click at [559, 421] on input "number" at bounding box center [651, 422] width 254 height 30
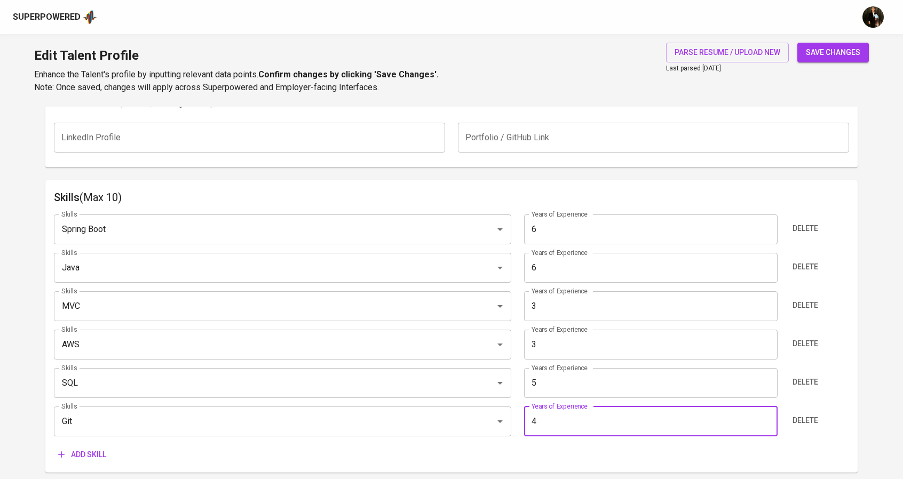
type input "4"
click at [828, 46] on span "save changes" at bounding box center [833, 52] width 54 height 13
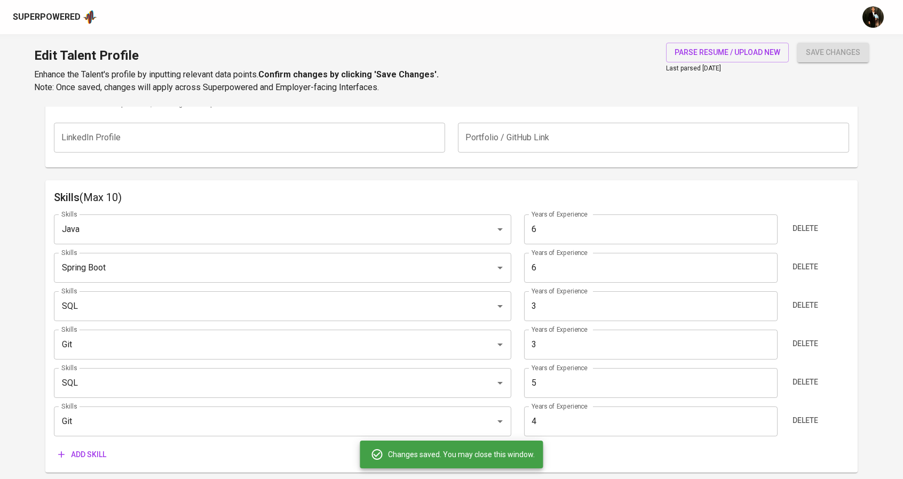
type input "Java"
type input "Spring Boot"
type input "SQL"
type input "5"
type input "Git"
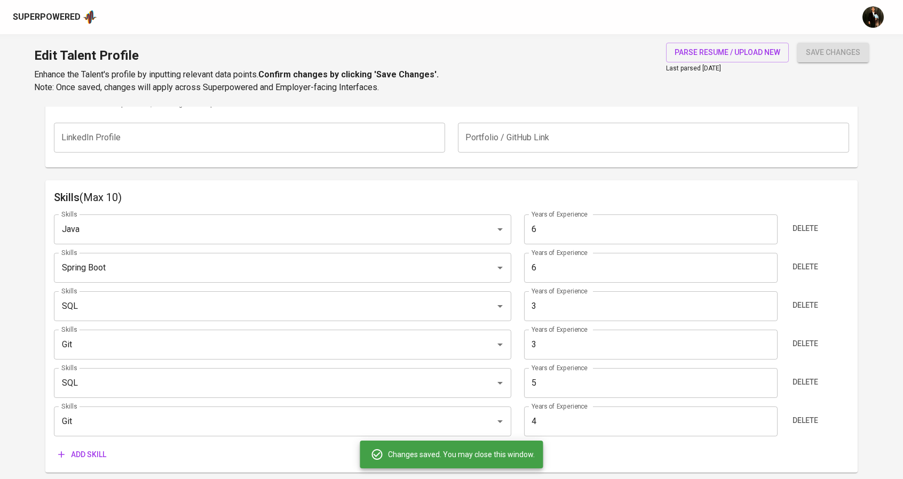
type input "4"
type input "AWS"
type input "3"
type input "Model-View-Controller (MVC)"
type input "3"
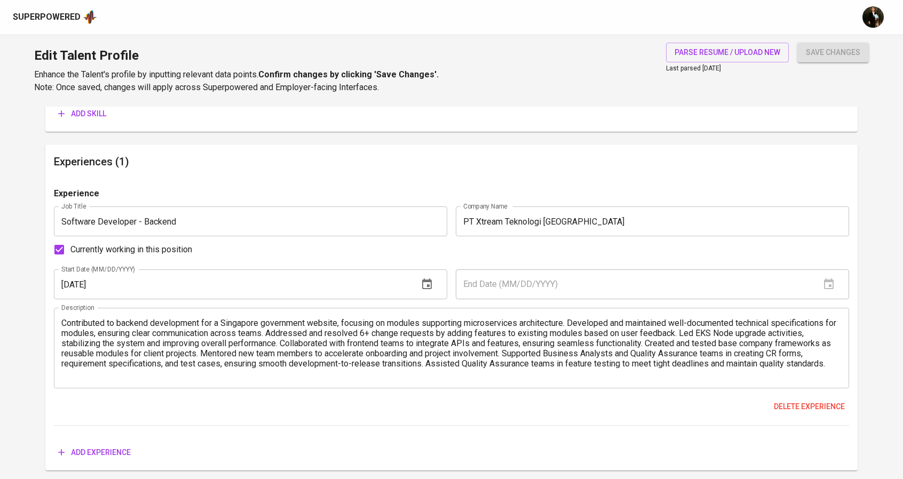
scroll to position [0, 0]
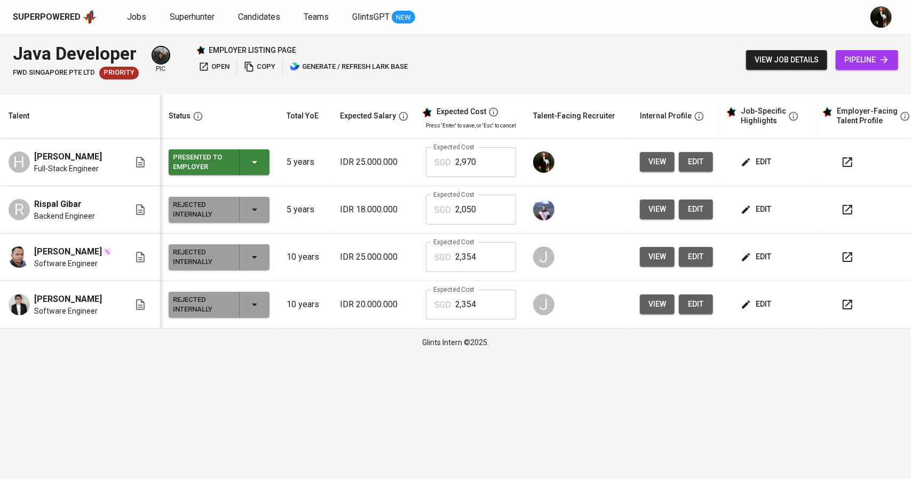
click at [761, 161] on span "edit" at bounding box center [757, 161] width 28 height 13
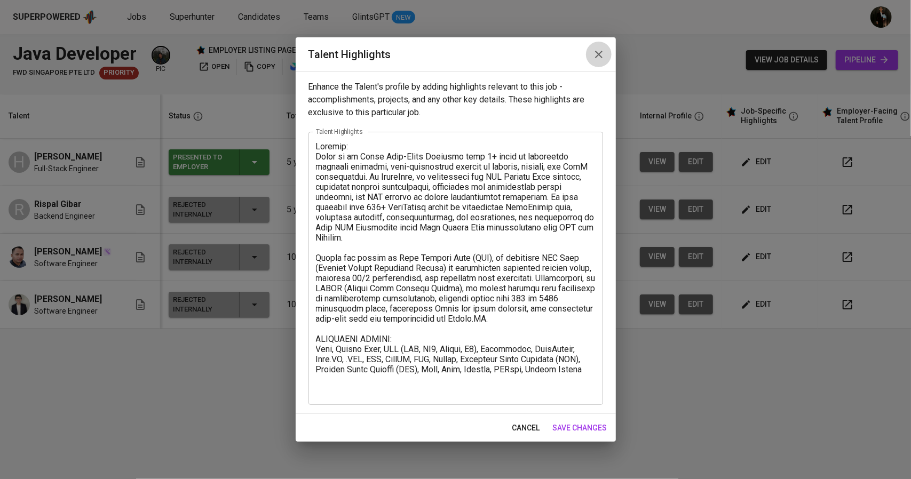
click at [599, 55] on icon "button" at bounding box center [598, 54] width 7 height 7
